Goal: Complete application form: Complete application form

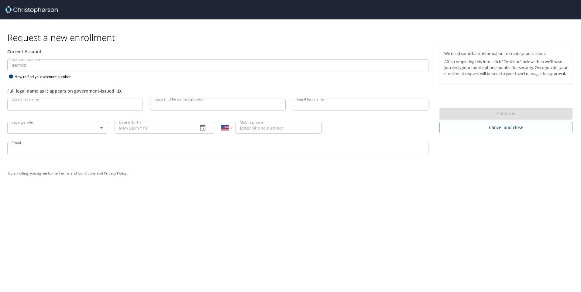
select select "US"
click at [81, 107] on input "Legal first name" at bounding box center [74, 105] width 135 height 12
click at [48, 106] on input "Natahn" at bounding box center [74, 105] width 135 height 12
type input "Nathan"
type input "Stevens"
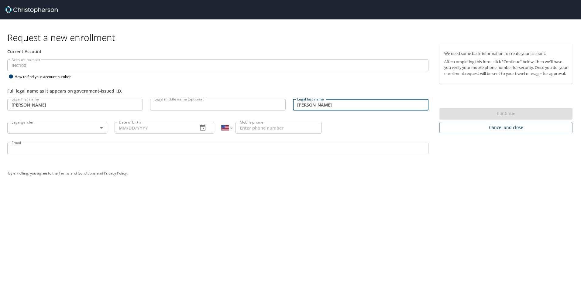
click at [62, 126] on body "Request a new enrollment Current Account Account number IHC100 Account number H…" at bounding box center [290, 146] width 581 height 292
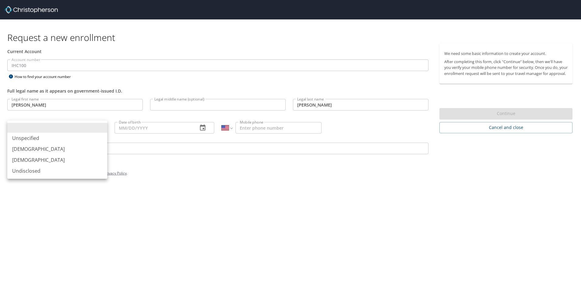
click at [45, 149] on li "Male" at bounding box center [57, 149] width 100 height 11
type input "Male"
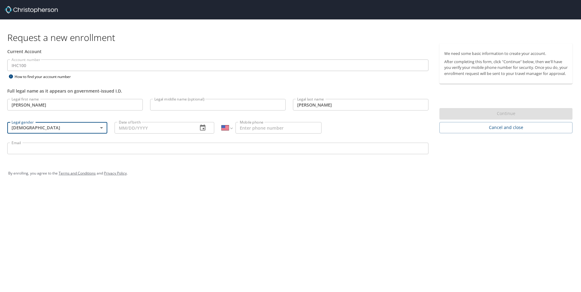
click at [155, 127] on input "Date of birth" at bounding box center [153, 128] width 79 height 12
type input "09/01/1983"
click at [286, 130] on input "Mobile phone" at bounding box center [278, 128] width 86 height 12
type input "(801) 520-7425"
click at [261, 149] on input "Email" at bounding box center [217, 149] width 421 height 12
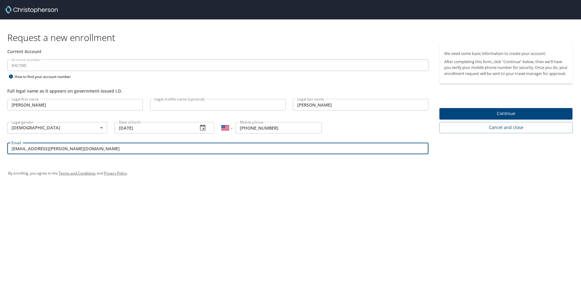
type input "nate.stevens@imail.org"
click at [505, 116] on span "Continue" at bounding box center [505, 114] width 123 height 8
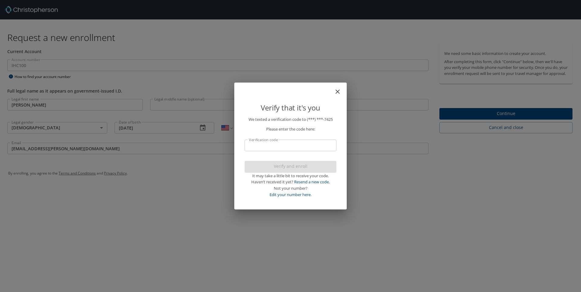
click at [313, 148] on input "Verification code" at bounding box center [290, 146] width 92 height 12
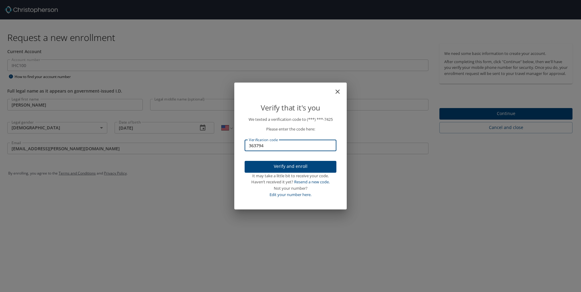
type input "363794"
click at [289, 164] on span "Verify and enroll" at bounding box center [290, 167] width 82 height 8
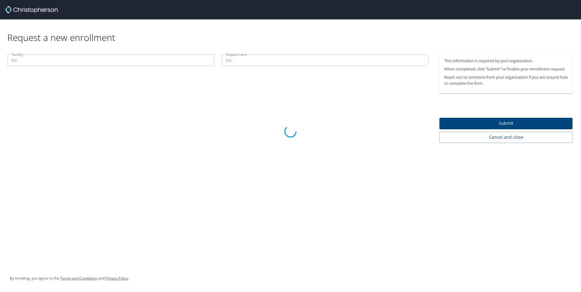
click at [503, 123] on div at bounding box center [290, 131] width 581 height 321
click at [66, 64] on div at bounding box center [290, 131] width 581 height 321
click at [66, 60] on div at bounding box center [290, 131] width 581 height 321
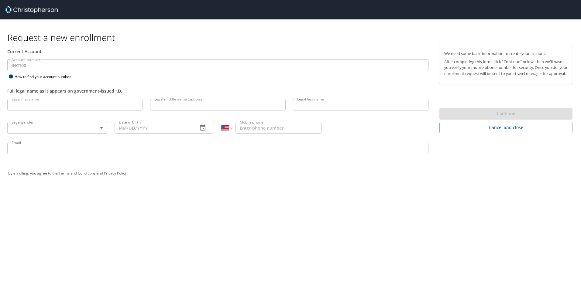
select select "US"
click at [94, 105] on input "Legal first name" at bounding box center [74, 105] width 135 height 12
type input "Nathan"
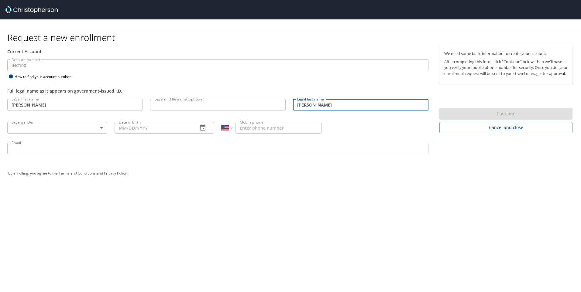
type input "Stevens"
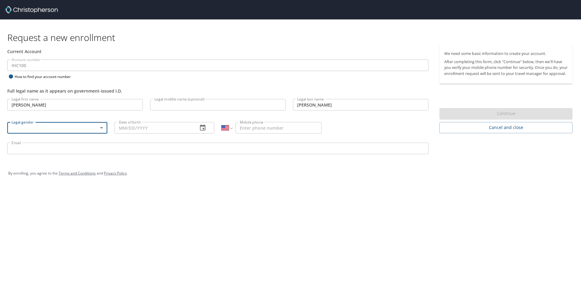
click at [94, 128] on body "Request a new enrollment Current Account Account number IHC100 Account number H…" at bounding box center [290, 146] width 581 height 292
click at [68, 147] on li "Male" at bounding box center [57, 149] width 100 height 11
type input "Male"
click at [153, 128] on input "Date of birth" at bounding box center [153, 128] width 79 height 12
type input "09/01/1983"
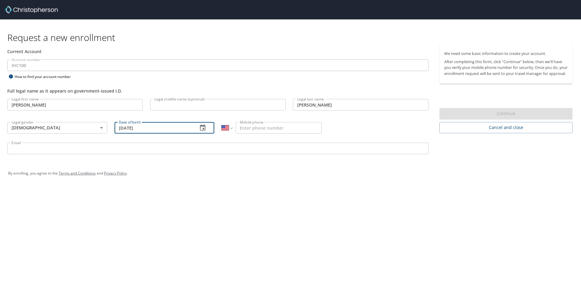
click at [177, 106] on input "Legal middle name (optional)" at bounding box center [217, 105] width 135 height 12
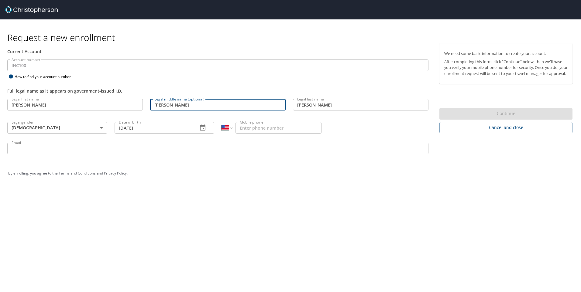
type input "Scott"
click at [262, 128] on input "Mobile phone" at bounding box center [278, 128] width 86 height 12
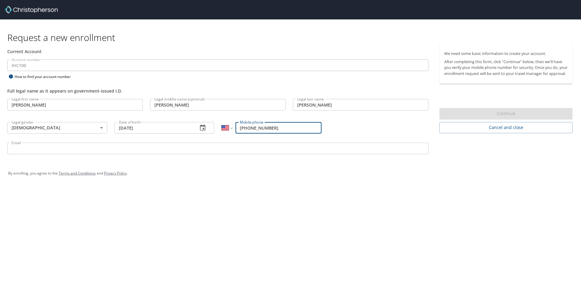
type input "(801) 520-7425"
click at [106, 150] on input "Email" at bounding box center [217, 149] width 421 height 12
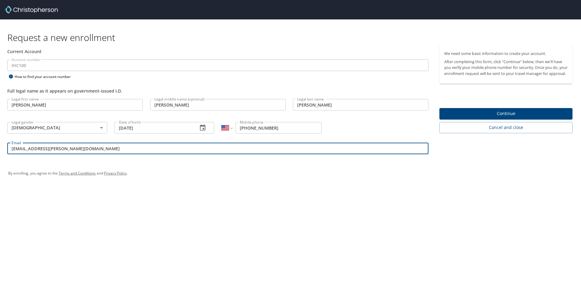
type input "nate.stevens@imail.org"
click at [514, 115] on span "Continue" at bounding box center [505, 114] width 123 height 8
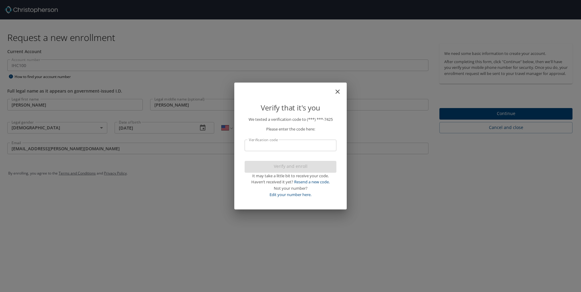
click at [285, 148] on input "Verification code" at bounding box center [290, 146] width 92 height 12
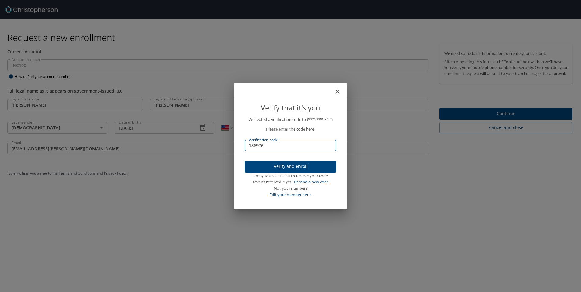
type input "186976"
click at [290, 165] on span "Verify and enroll" at bounding box center [290, 167] width 82 height 8
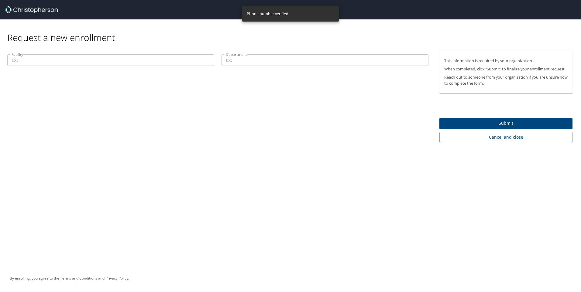
click at [115, 61] on input "Facility" at bounding box center [110, 60] width 207 height 12
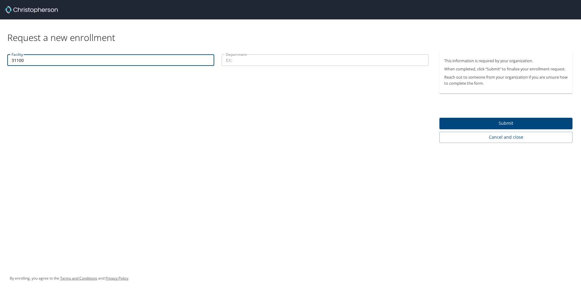
type input "31100"
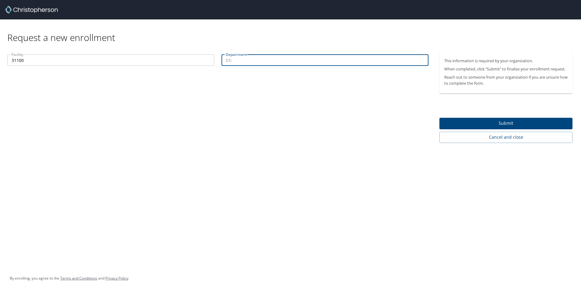
click at [245, 60] on input "Department" at bounding box center [324, 60] width 207 height 12
type input "40025"
